Goal: Information Seeking & Learning: Learn about a topic

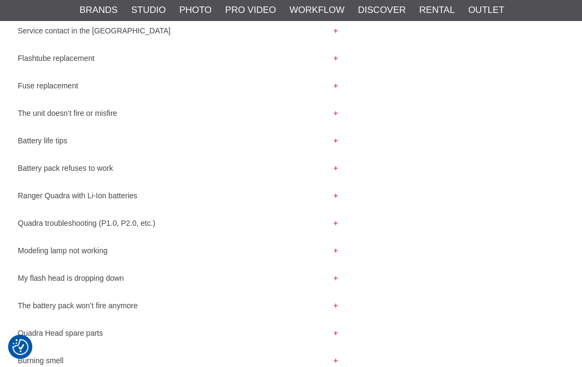
scroll to position [22, 0]
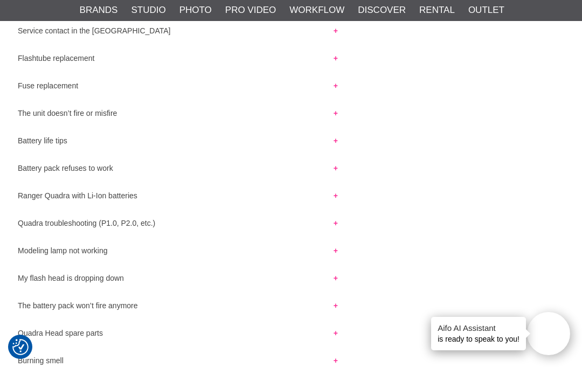
click at [48, 172] on button "Battery pack refuses to work" at bounding box center [177, 165] width 339 height 14
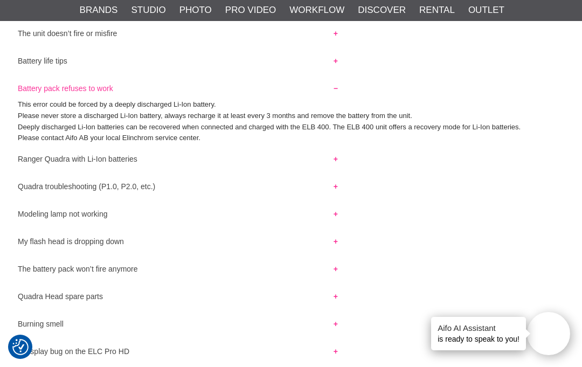
scroll to position [295, 0]
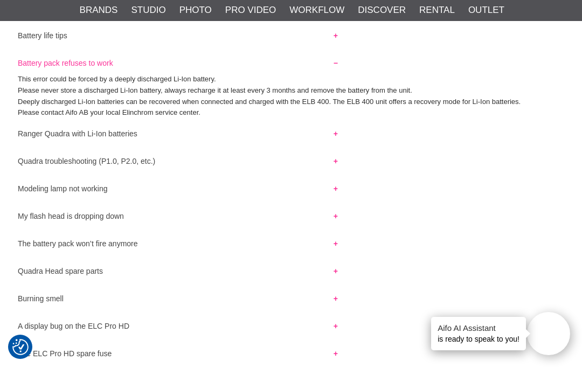
click at [42, 138] on button "Ranger Quadra with Li-Ion batteries" at bounding box center [177, 131] width 339 height 14
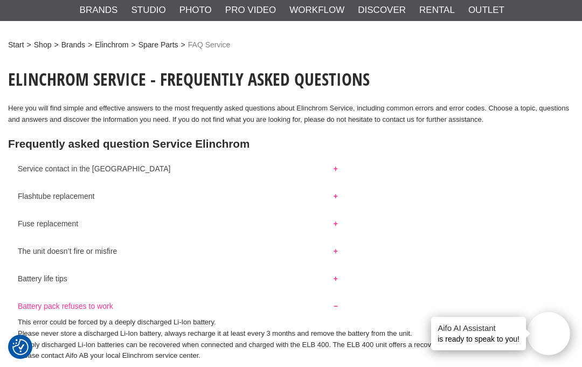
scroll to position [0, 0]
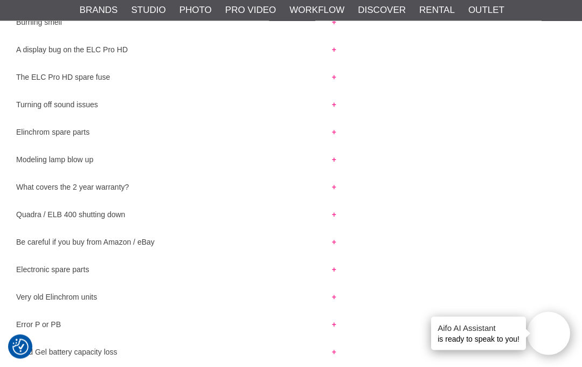
scroll to position [528, 2]
click at [59, 218] on button "Quadra / ELB 400 shutting down" at bounding box center [175, 211] width 339 height 14
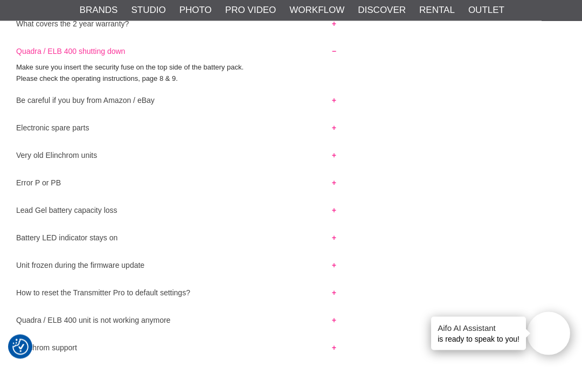
scroll to position [692, 2]
click at [40, 214] on button "Lead Gel battery capacity loss" at bounding box center [175, 207] width 339 height 14
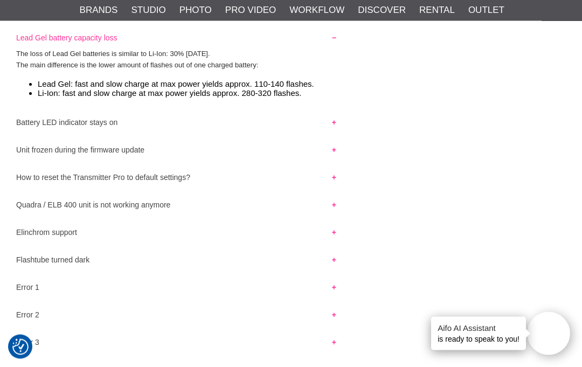
scroll to position [863, 2]
click at [44, 209] on button "Quadra / ELB 400 unit is not working anymore" at bounding box center [175, 202] width 339 height 14
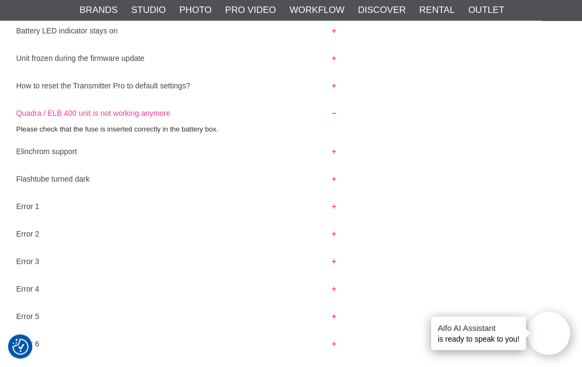
click at [41, 156] on button "Elinchrom support" at bounding box center [175, 149] width 339 height 14
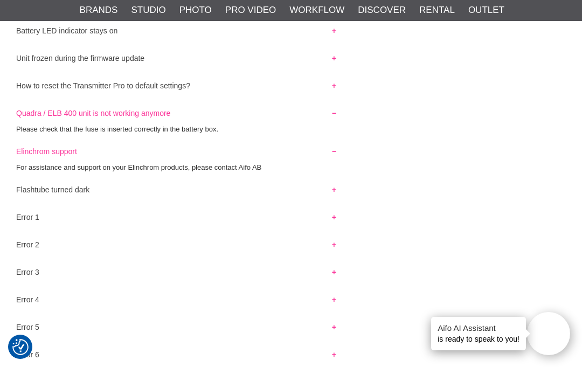
click at [37, 194] on button "Flashtube turned dark" at bounding box center [175, 187] width 339 height 14
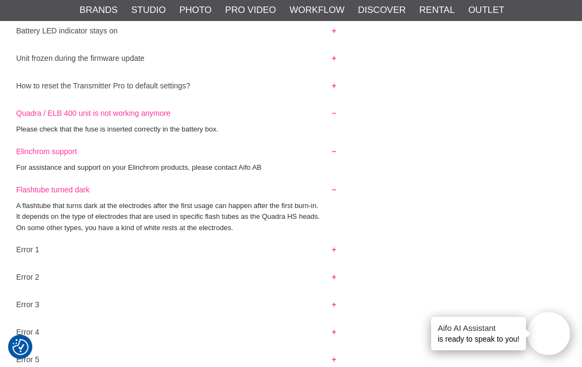
click at [48, 222] on p "It depends on the type of electrodes that are used in specific flash tubes as t…" at bounding box center [289, 216] width 546 height 11
click at [24, 156] on button "Elinchrom support" at bounding box center [175, 149] width 339 height 14
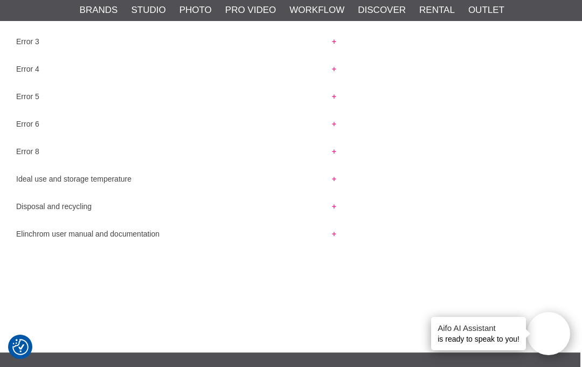
scroll to position [1247, 2]
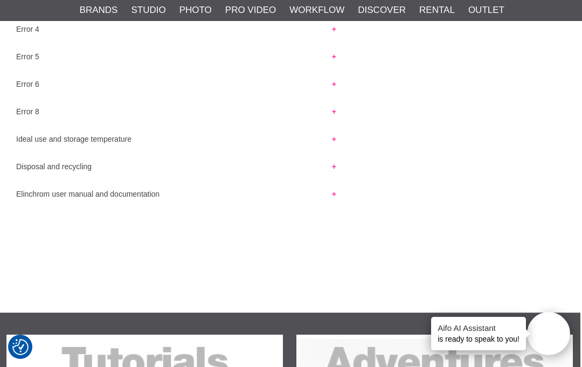
click at [48, 198] on button "Elinchrom user manual and documentation" at bounding box center [175, 191] width 339 height 14
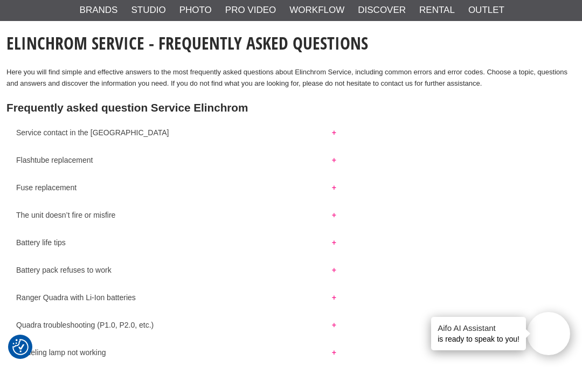
scroll to position [0, 2]
